Goal: Task Accomplishment & Management: Use online tool/utility

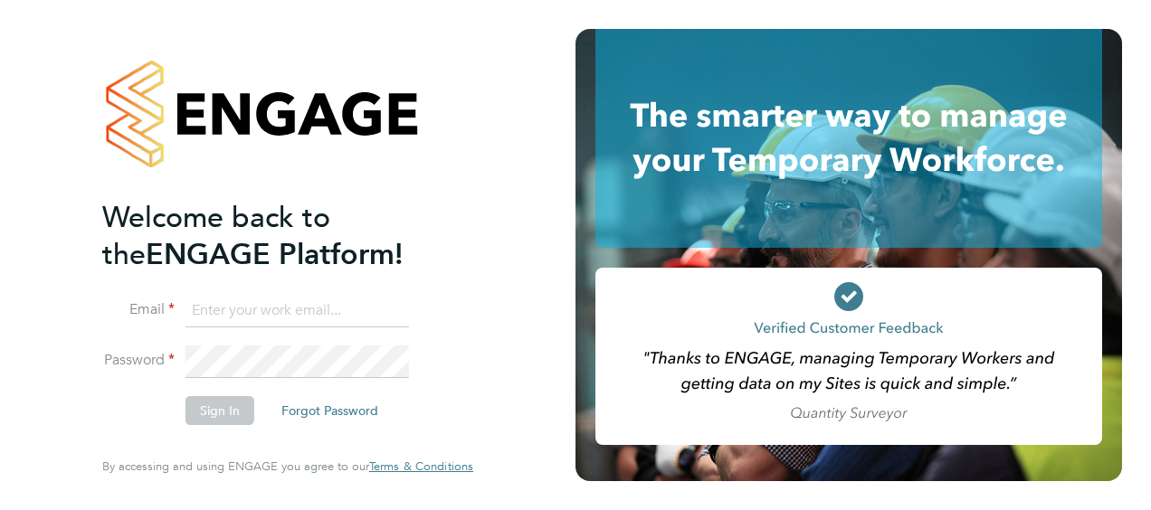
type input "[PERSON_NAME][EMAIL_ADDRESS][PERSON_NAME][DOMAIN_NAME]"
click at [220, 411] on button "Sign In" at bounding box center [219, 410] width 69 height 29
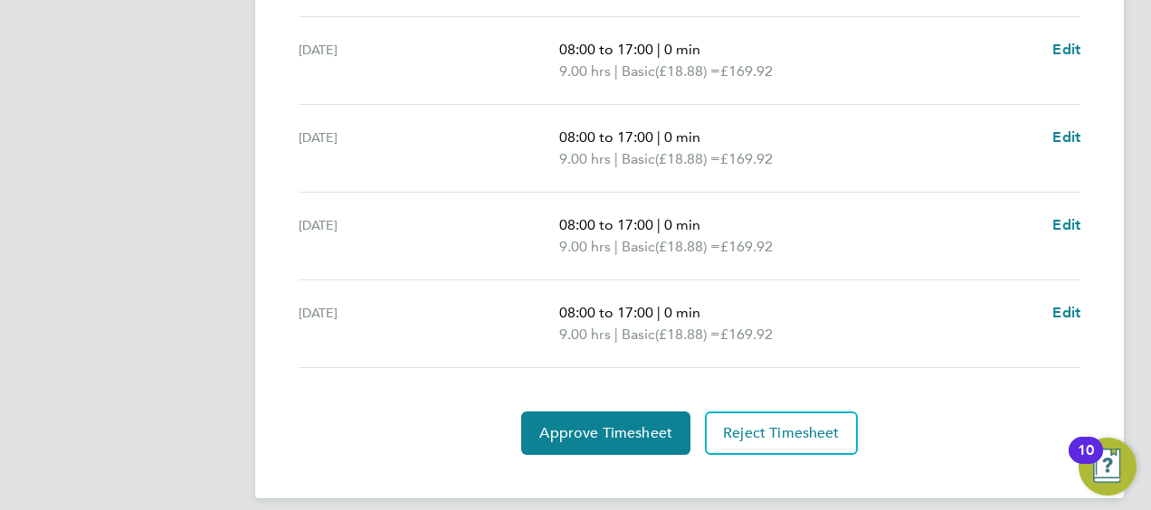
scroll to position [830, 0]
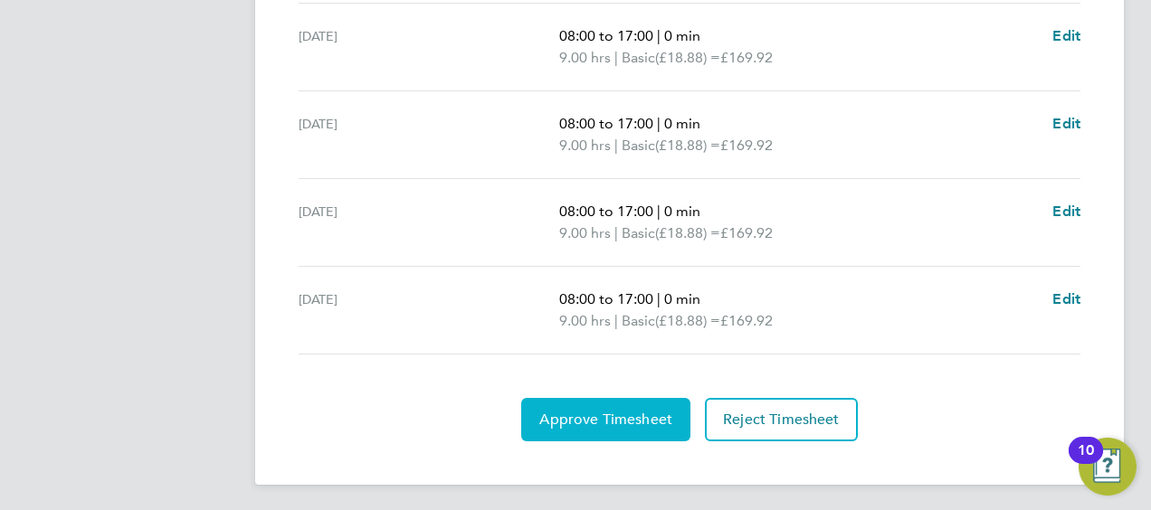
click at [595, 413] on span "Approve Timesheet" at bounding box center [605, 420] width 133 height 18
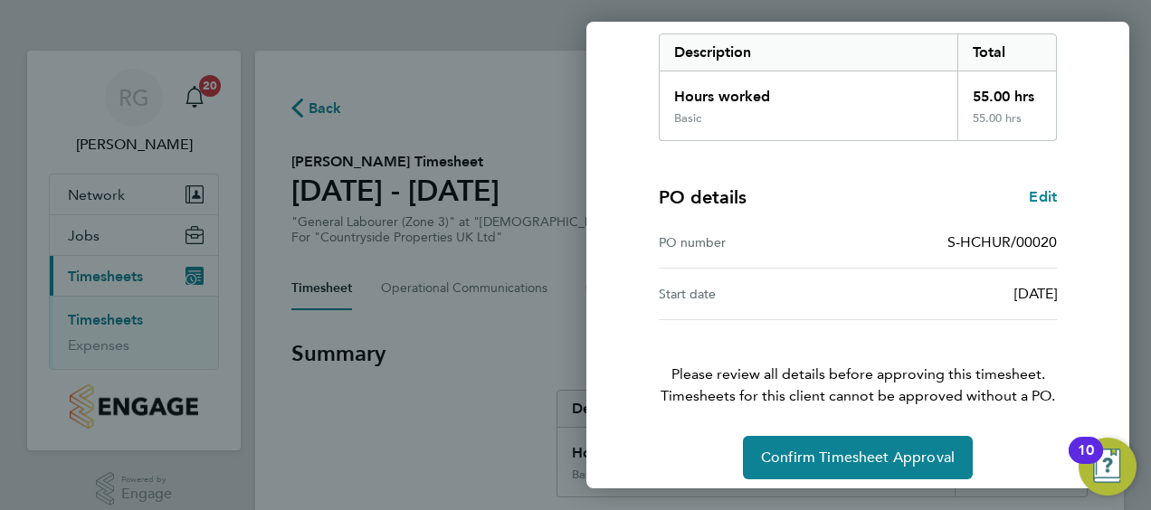
scroll to position [303, 0]
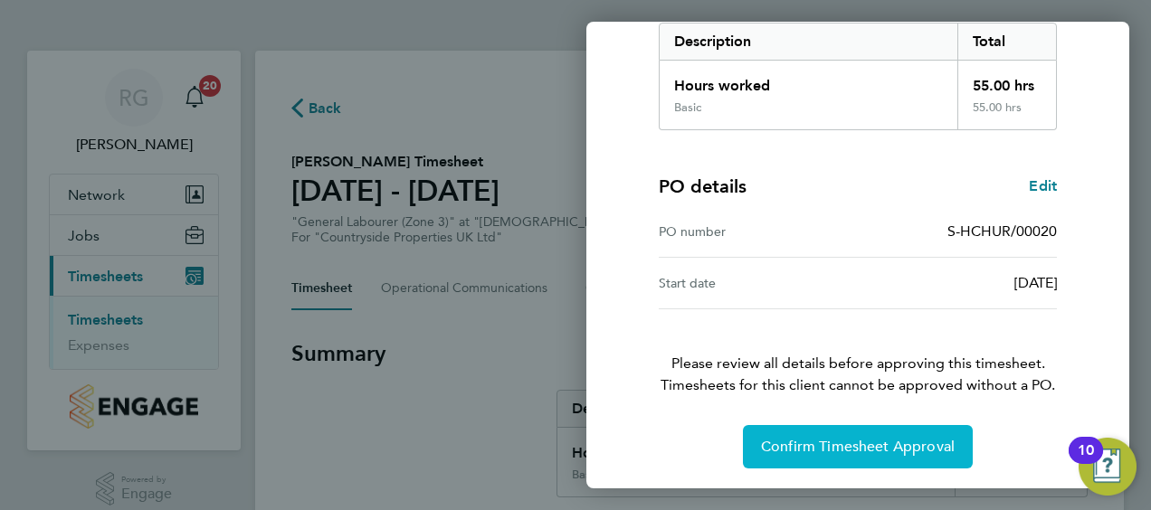
click at [806, 445] on span "Confirm Timesheet Approval" at bounding box center [858, 447] width 194 height 18
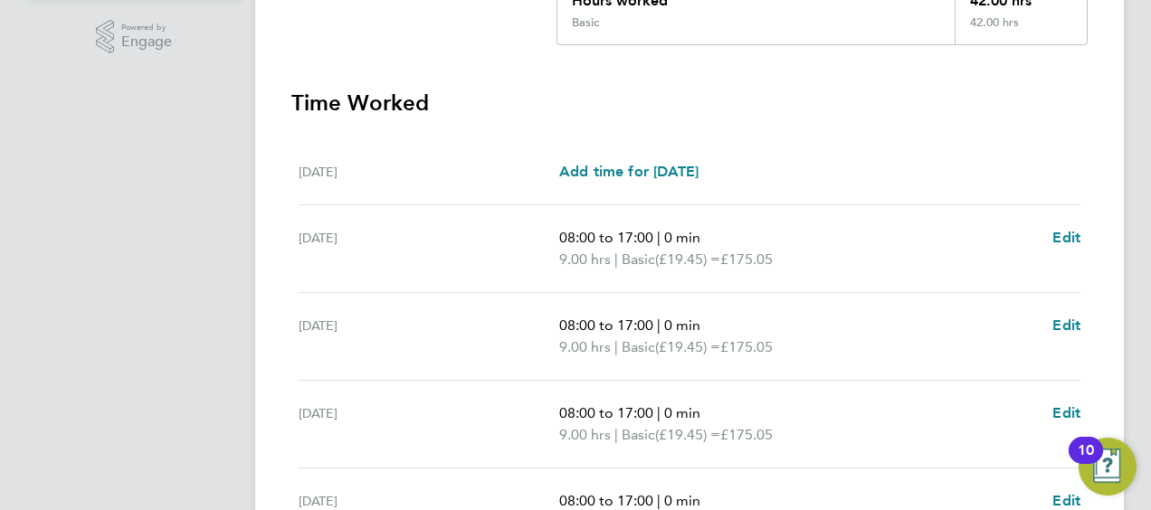
scroll to position [808, 0]
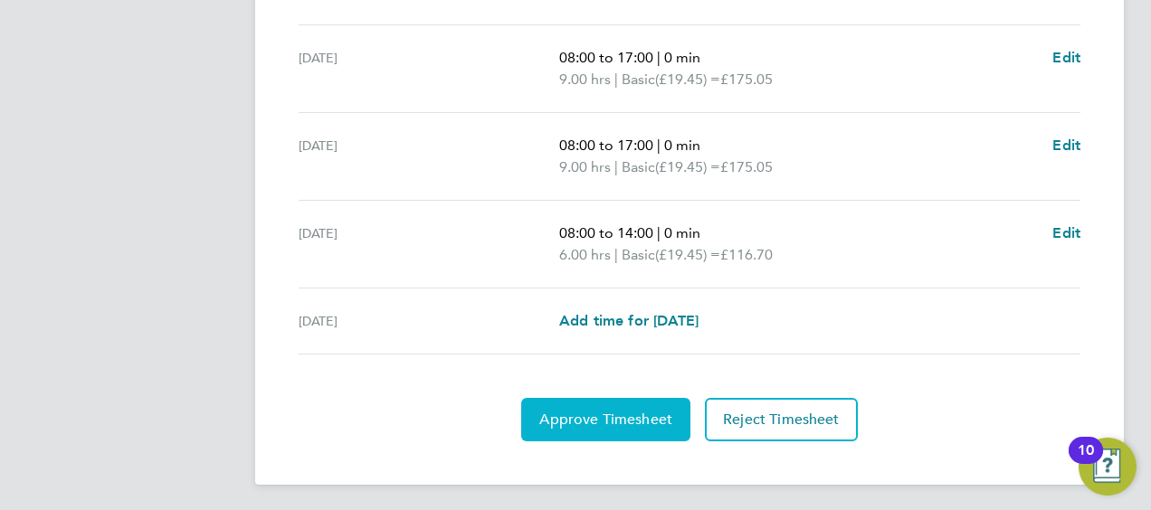
click at [599, 423] on span "Approve Timesheet" at bounding box center [605, 420] width 133 height 18
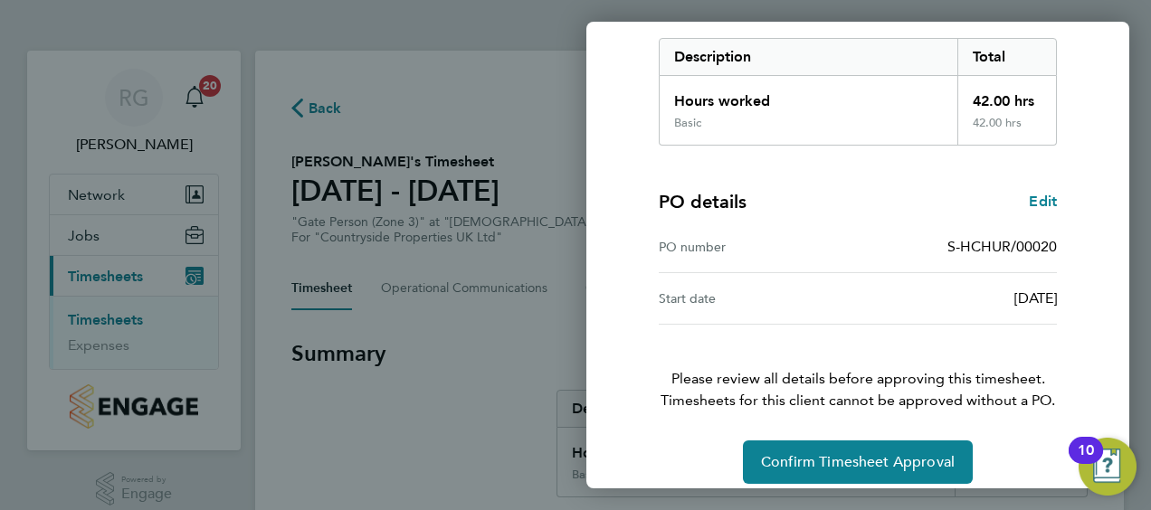
scroll to position [303, 0]
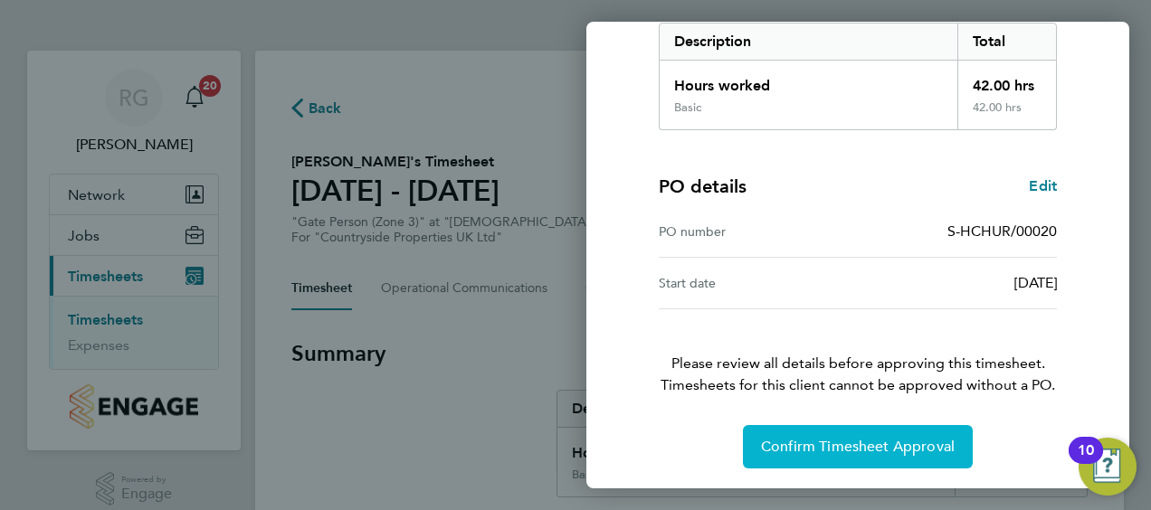
click at [879, 445] on span "Confirm Timesheet Approval" at bounding box center [858, 447] width 194 height 18
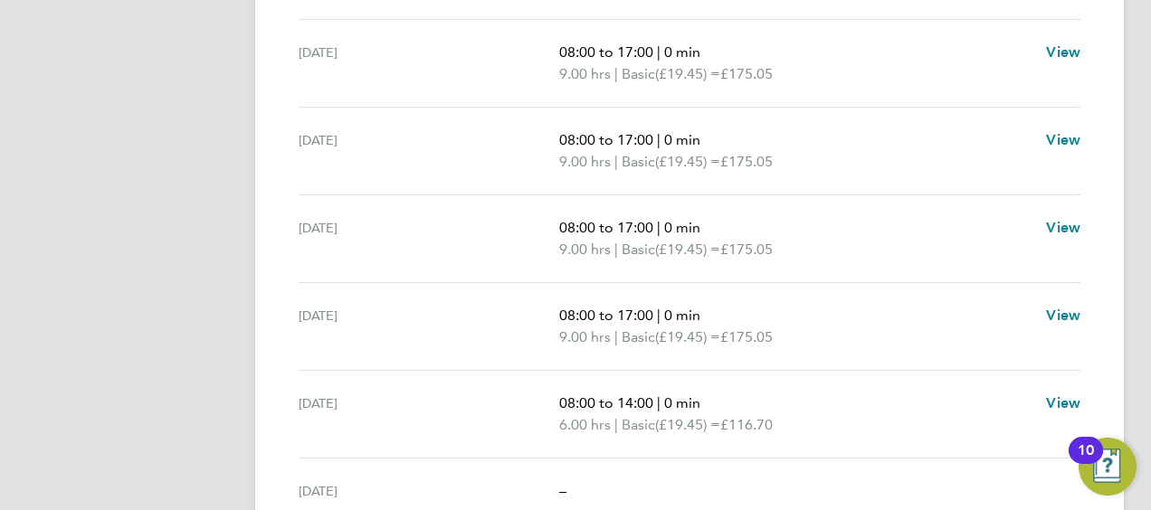
scroll to position [721, 0]
